Goal: Task Accomplishment & Management: Manage account settings

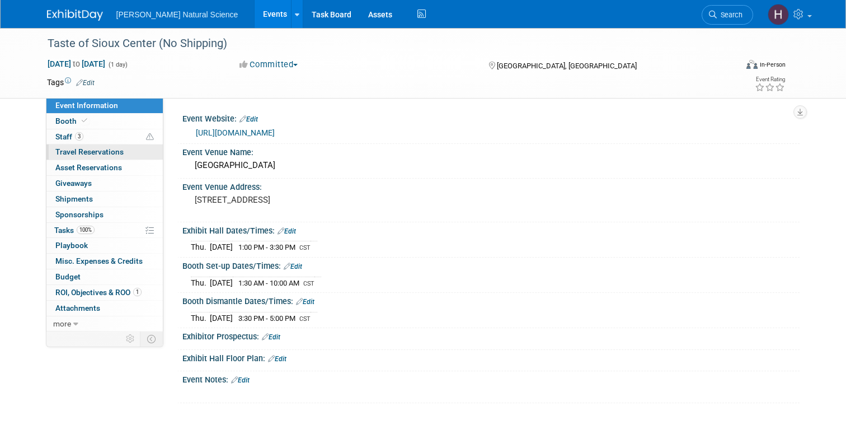
click at [78, 154] on span "Travel Reservations 0" at bounding box center [89, 151] width 68 height 9
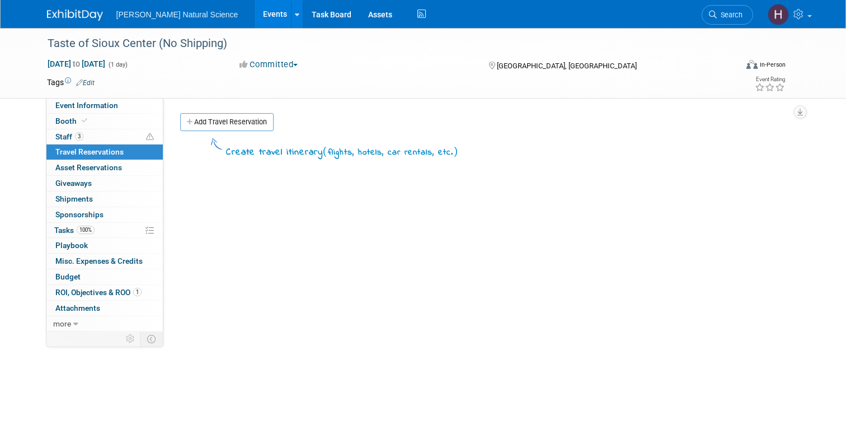
click at [74, 17] on img at bounding box center [75, 15] width 56 height 11
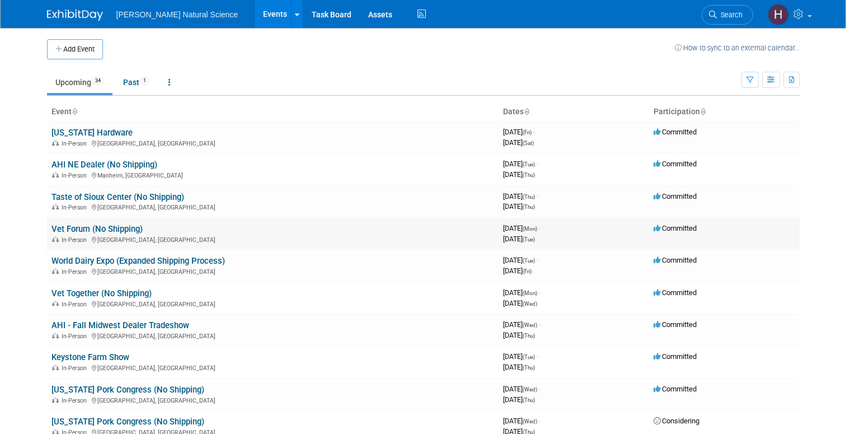
click at [110, 229] on link "Vet Forum (No Shipping)" at bounding box center [96, 229] width 91 height 10
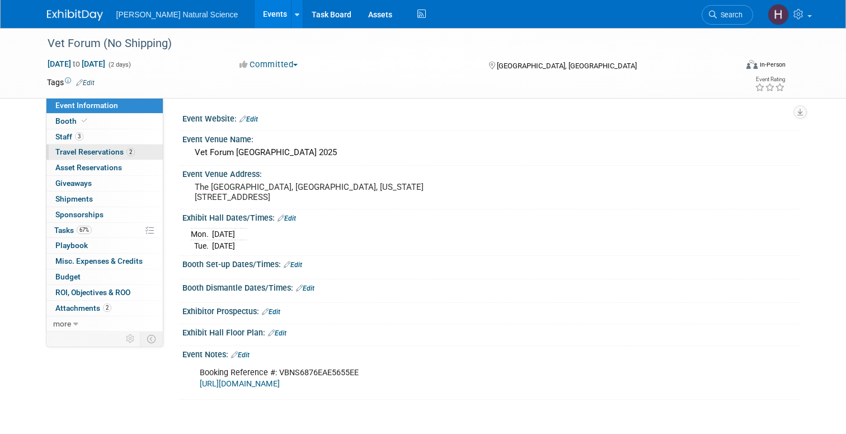
click at [85, 152] on span "Travel Reservations 2" at bounding box center [94, 151] width 79 height 9
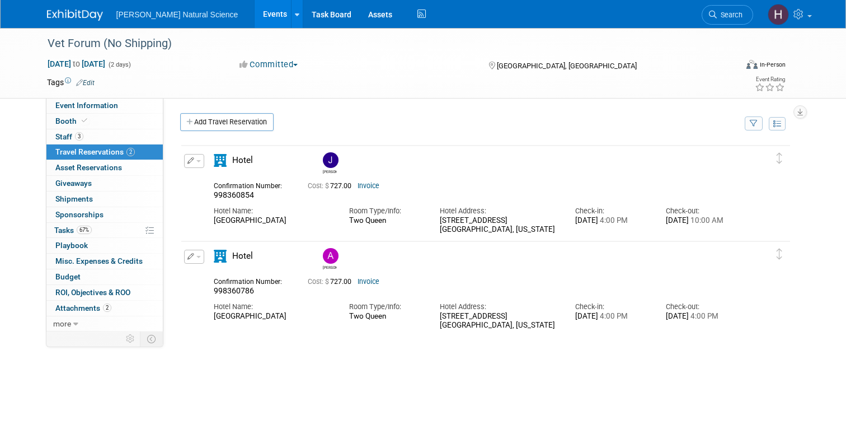
click at [81, 11] on img at bounding box center [75, 15] width 56 height 11
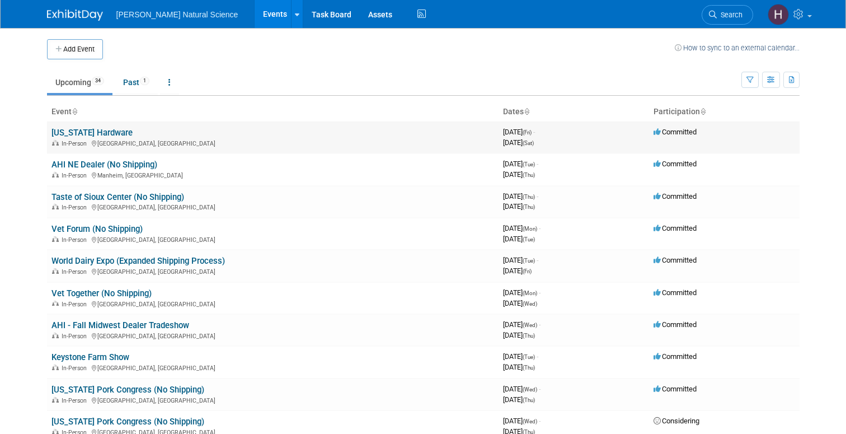
click at [78, 131] on link "[US_STATE] Hardware" at bounding box center [91, 133] width 81 height 10
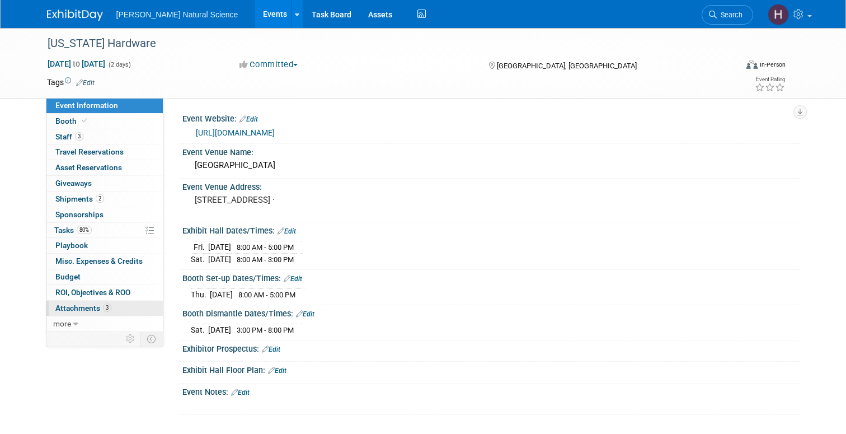
click at [93, 304] on span "Attachments 3" at bounding box center [83, 307] width 56 height 9
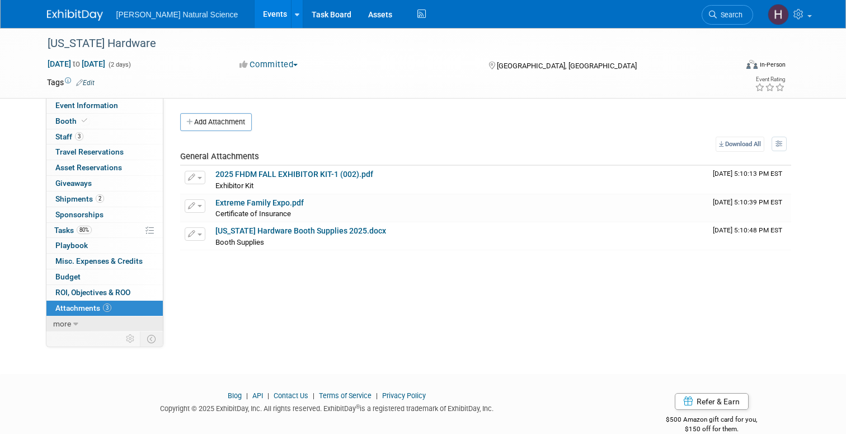
click at [73, 323] on icon at bounding box center [75, 324] width 5 height 8
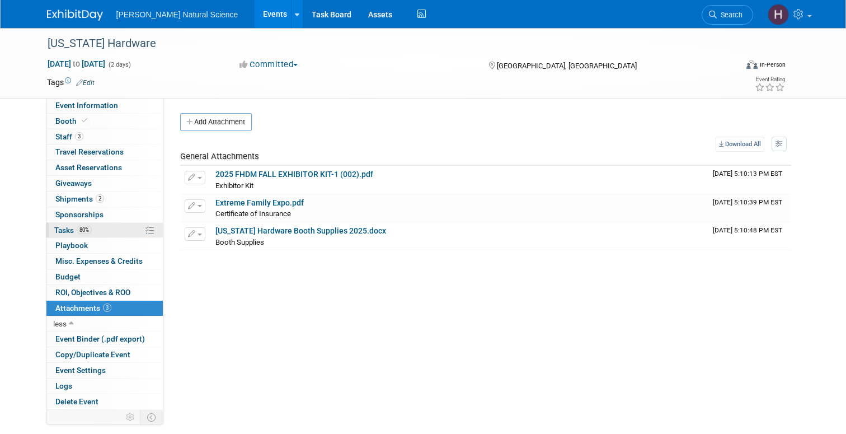
click at [78, 232] on span "80%" at bounding box center [84, 230] width 15 height 8
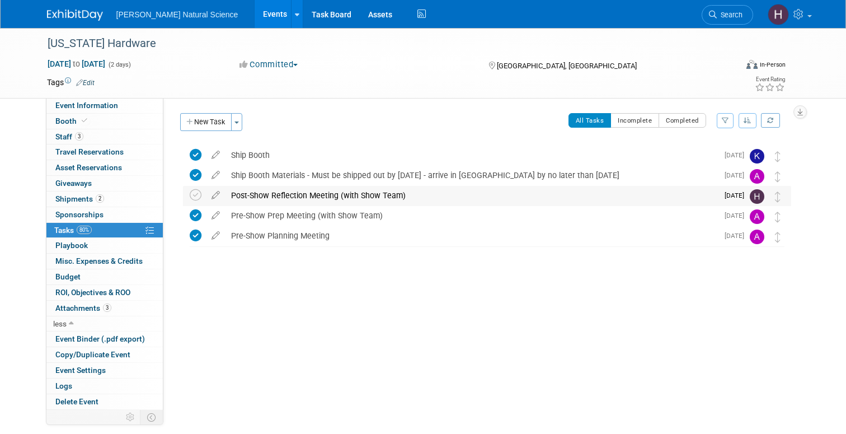
click at [759, 194] on img at bounding box center [757, 196] width 15 height 15
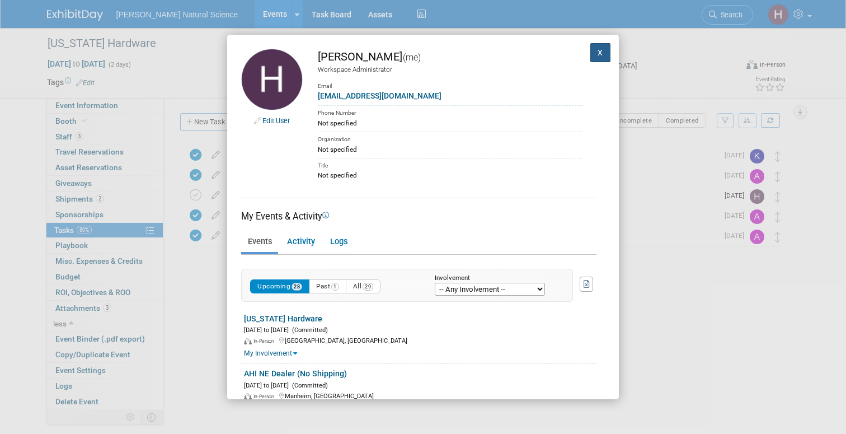
click at [605, 54] on button "X" at bounding box center [600, 52] width 20 height 19
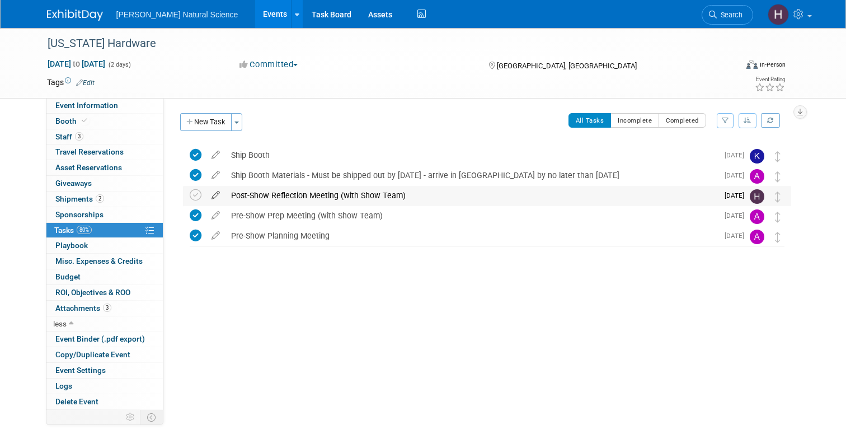
click at [214, 195] on icon at bounding box center [216, 193] width 20 height 14
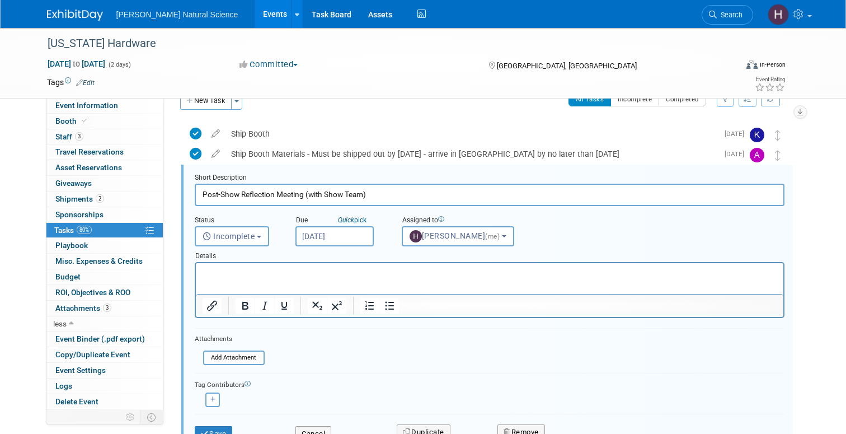
scroll to position [22, 0]
click at [341, 233] on input "Aug 22, 2025" at bounding box center [335, 236] width 78 height 20
click at [437, 231] on span "Halle Fick (me)" at bounding box center [456, 235] width 92 height 9
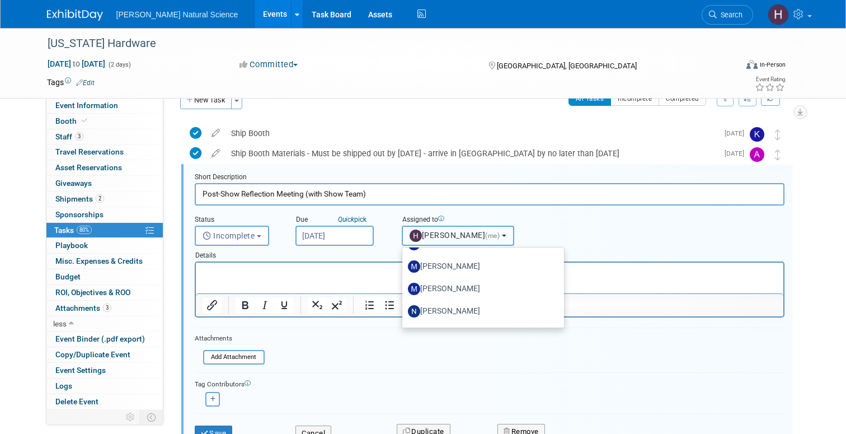
scroll to position [359, 0]
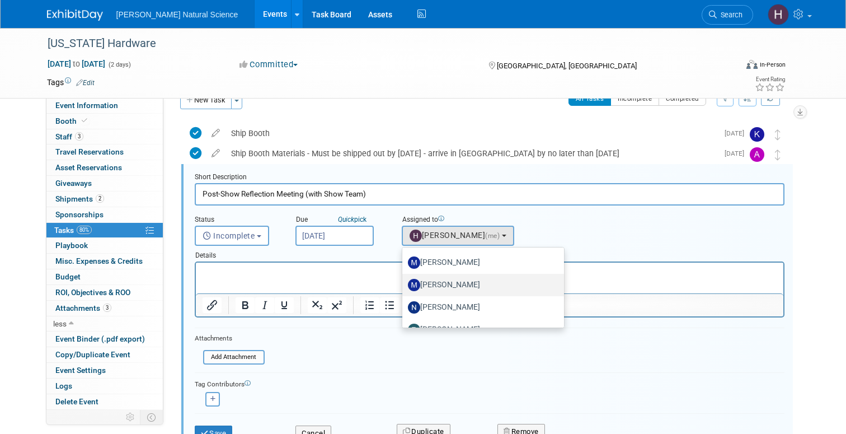
click at [444, 286] on label "Meggie Asche" at bounding box center [480, 285] width 145 height 18
click at [404, 286] on input "Meggie Asche" at bounding box center [400, 283] width 7 height 7
select select "bc47269c-5540-43b3-a8c5-58dbafa5effb"
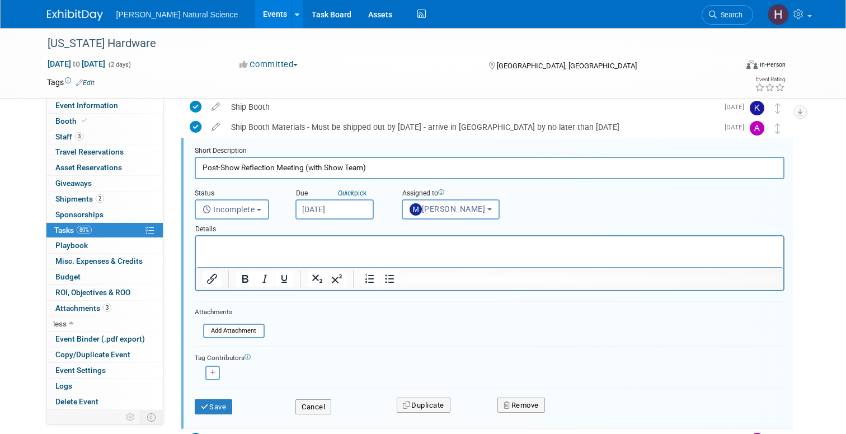
scroll to position [62, 0]
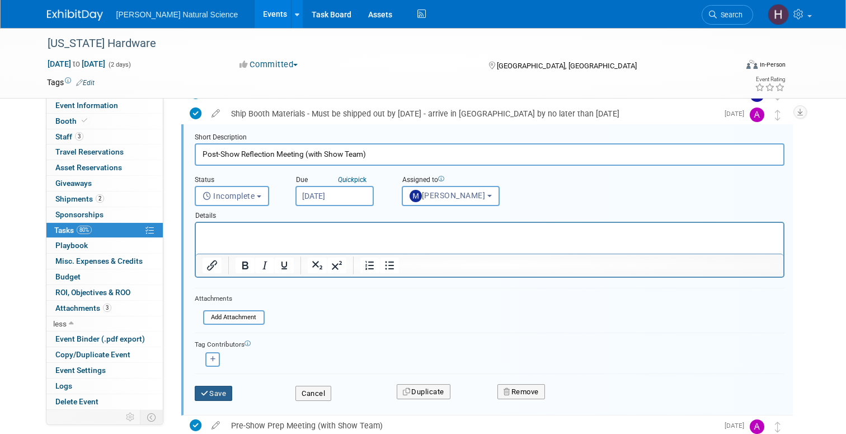
click at [224, 392] on button "Save" at bounding box center [214, 394] width 38 height 16
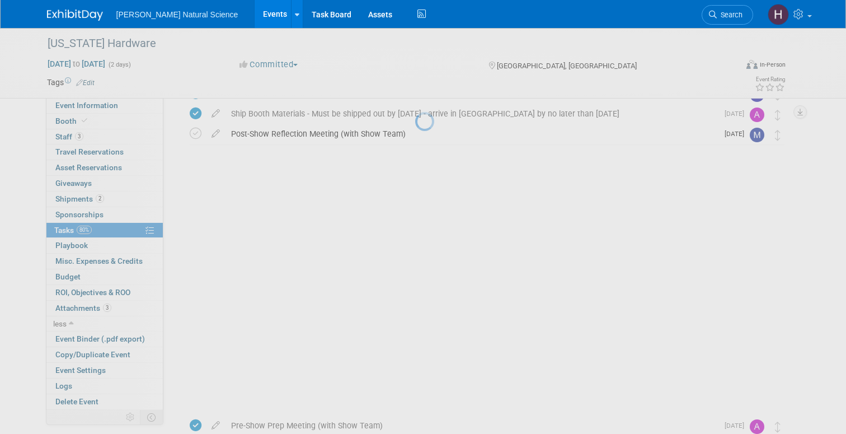
scroll to position [0, 0]
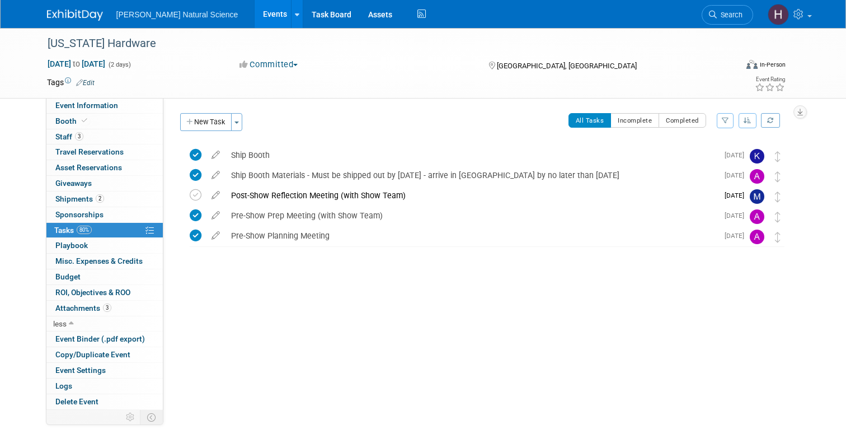
click at [82, 13] on img at bounding box center [75, 15] width 56 height 11
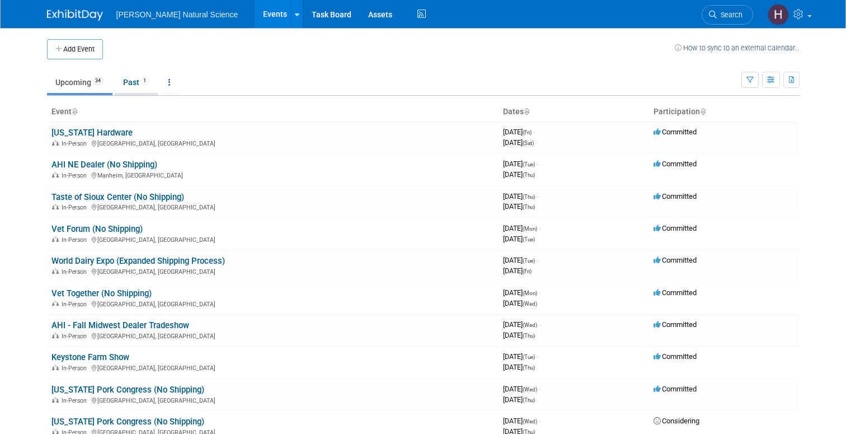
click at [136, 77] on link "Past 1" at bounding box center [136, 82] width 43 height 21
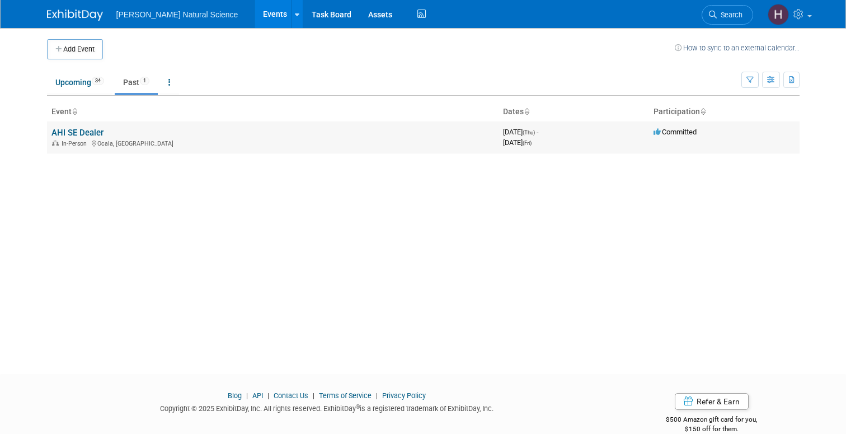
click at [79, 129] on link "AHI SE Dealer" at bounding box center [77, 133] width 52 height 10
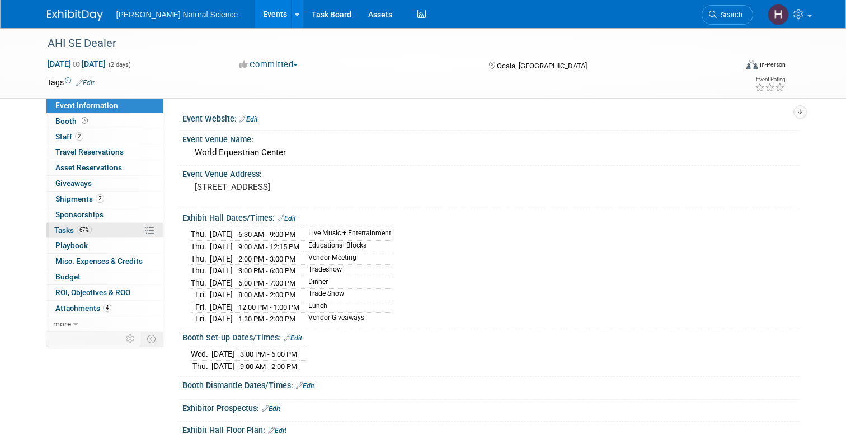
click at [86, 227] on span "67%" at bounding box center [84, 230] width 15 height 8
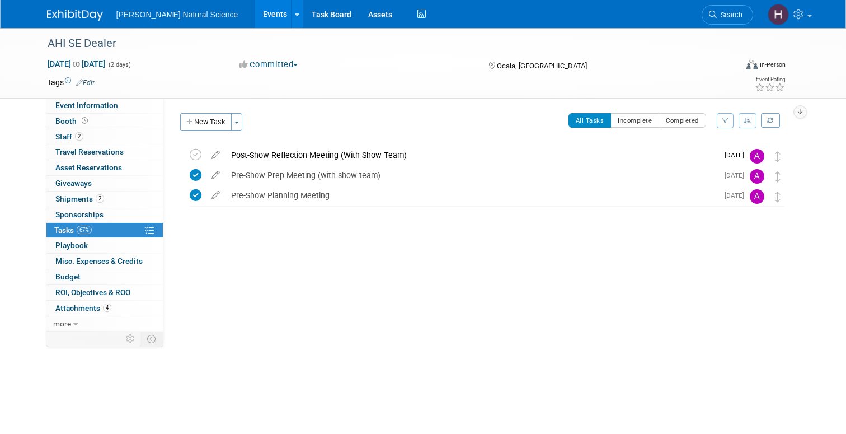
click at [71, 12] on img at bounding box center [75, 15] width 56 height 11
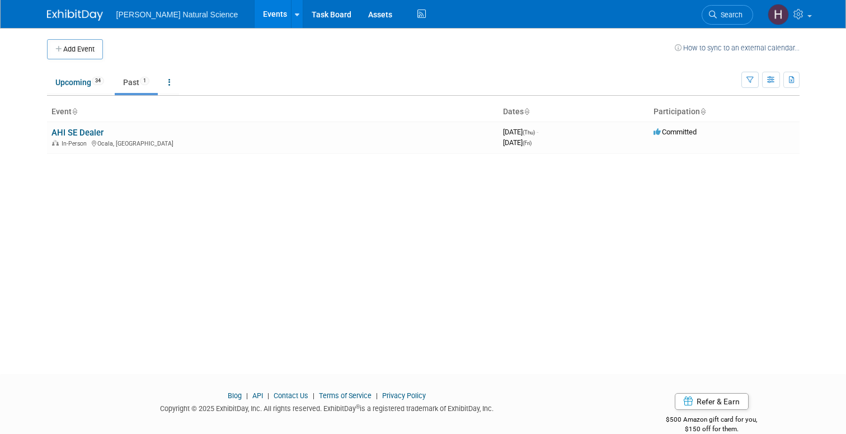
click at [72, 13] on img at bounding box center [75, 15] width 56 height 11
